Goal: Complete application form

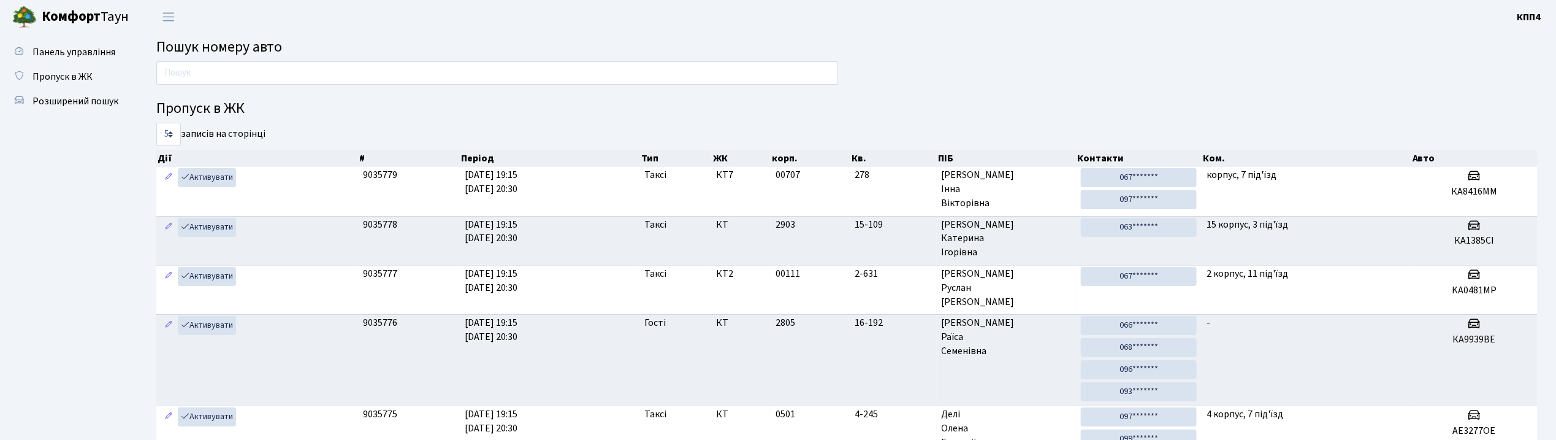
click at [445, 75] on input "text" at bounding box center [497, 72] width 682 height 23
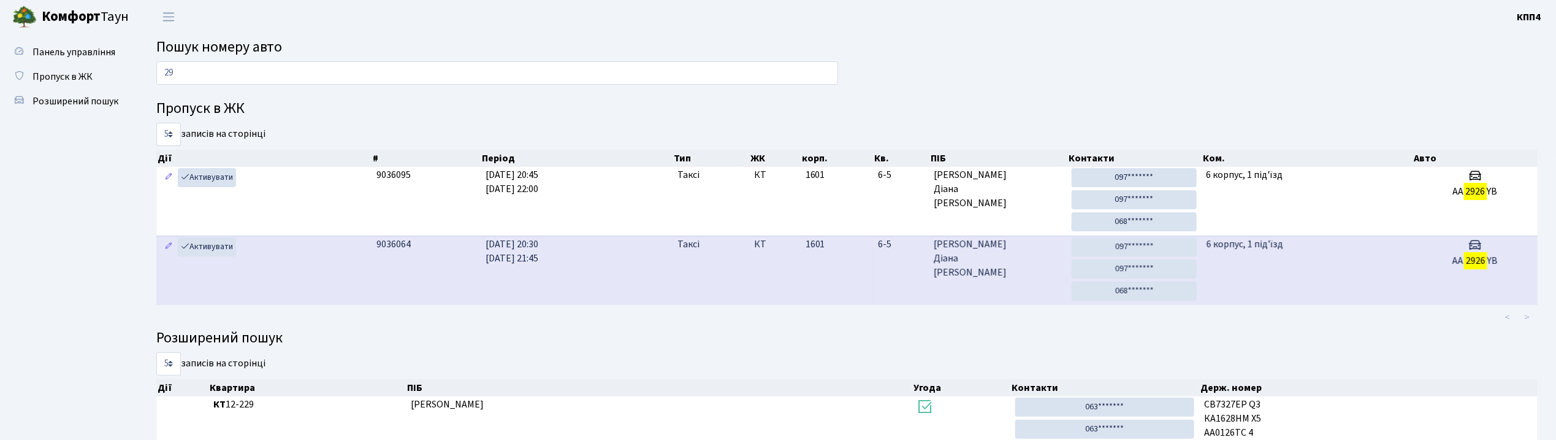
type input "2"
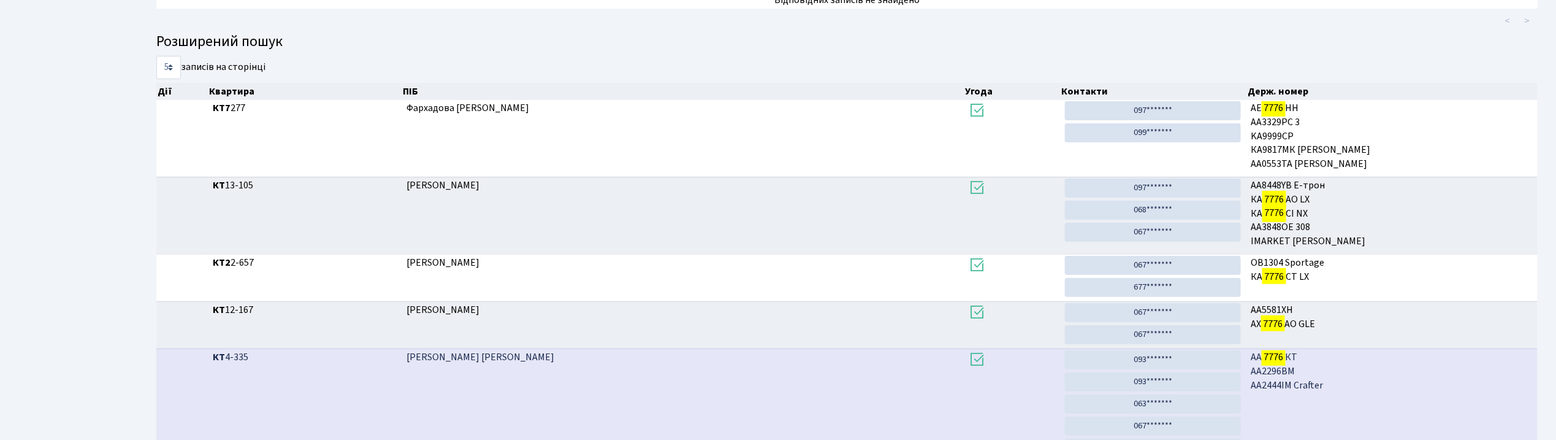
scroll to position [66, 0]
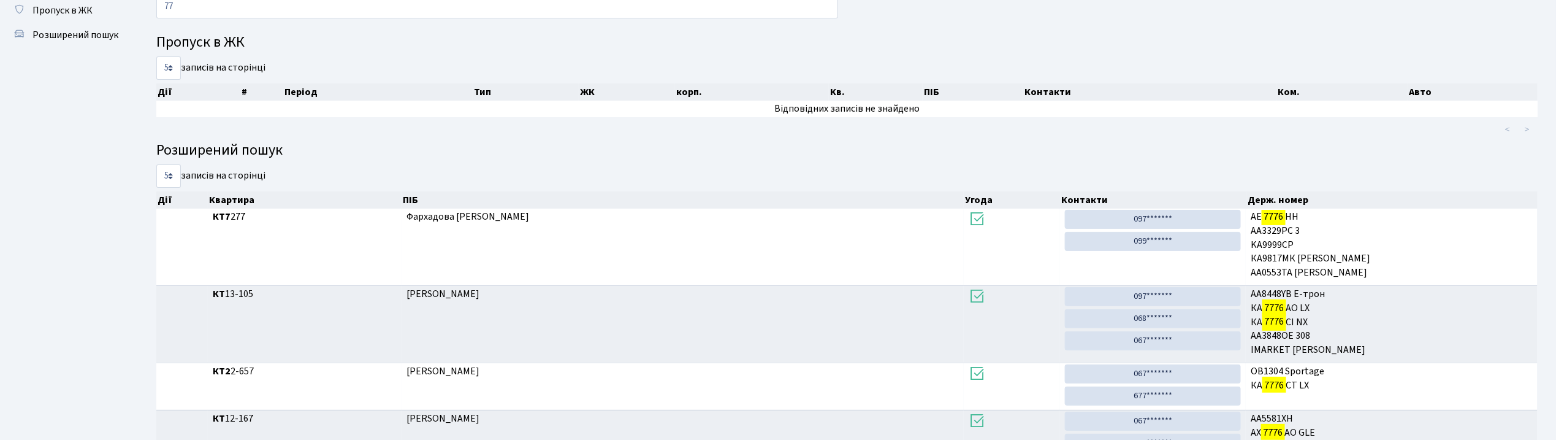
type input "7"
